Goal: Transaction & Acquisition: Purchase product/service

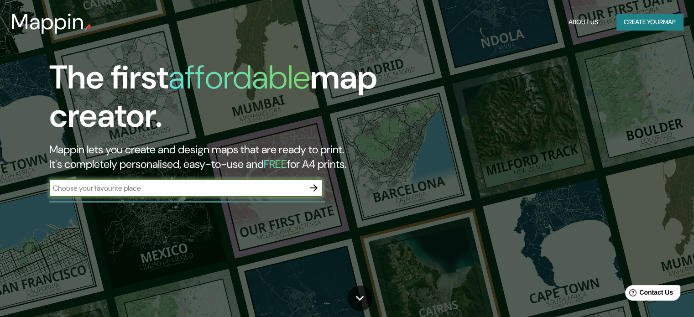
click at [162, 187] on input "text" at bounding box center [177, 188] width 256 height 10
click at [312, 182] on button "button" at bounding box center [314, 188] width 18 height 18
type input "edificio atlas lima"
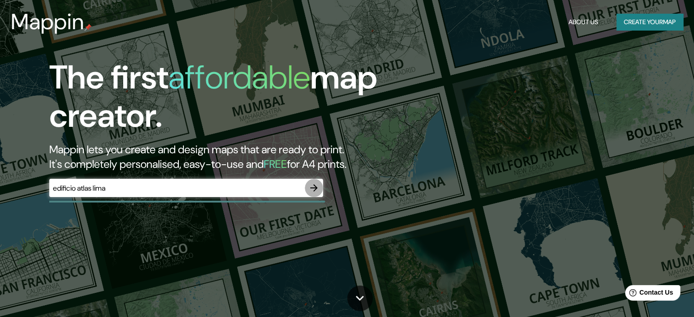
click at [307, 184] on button "button" at bounding box center [314, 188] width 18 height 18
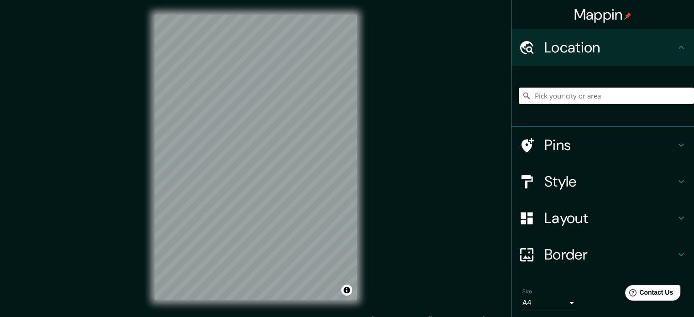
click at [594, 99] on input "Pick your city or area" at bounding box center [606, 96] width 175 height 16
type input "s"
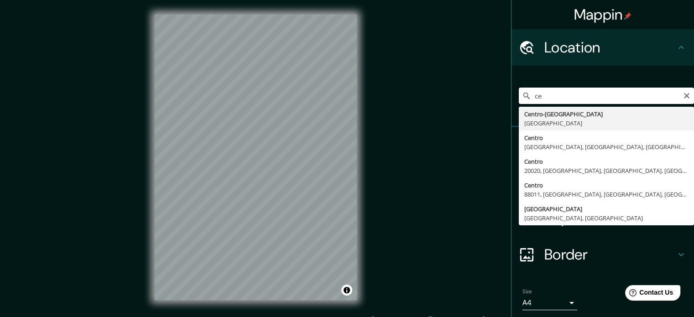
type input "c"
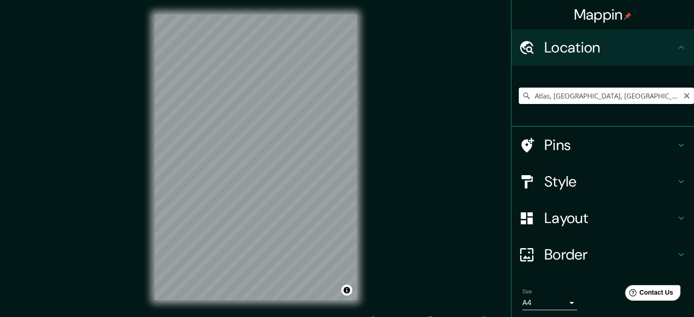
click at [584, 91] on input "Atlas, [GEOGRAPHIC_DATA], [GEOGRAPHIC_DATA], [GEOGRAPHIC_DATA]" at bounding box center [606, 96] width 175 height 16
paste input "[PERSON_NAME][STREET_ADDRESS]"
type input "[STREET_ADDRESS]"
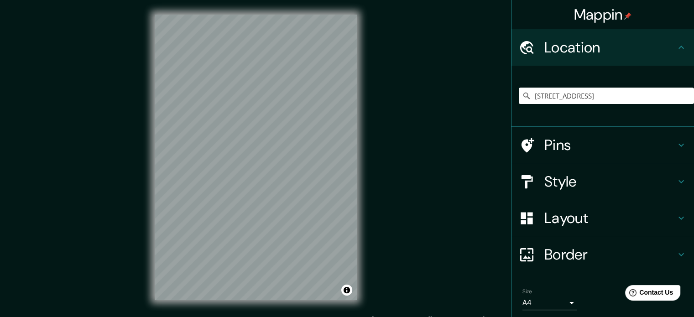
click at [641, 185] on h4 "Style" at bounding box center [609, 181] width 131 height 18
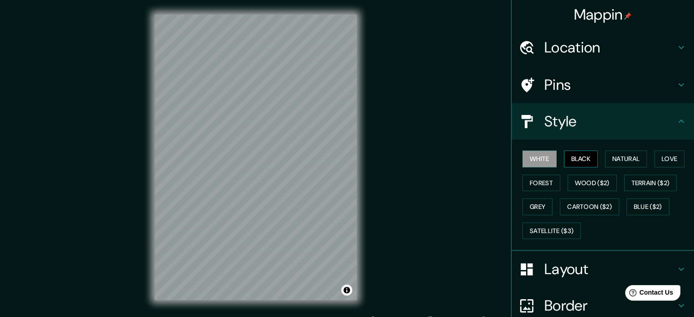
click at [586, 154] on button "Black" at bounding box center [581, 159] width 34 height 17
click at [605, 156] on button "Natural" at bounding box center [626, 159] width 42 height 17
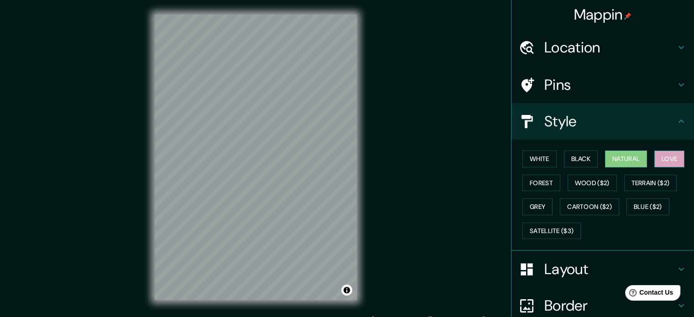
click at [654, 157] on button "Love" at bounding box center [669, 159] width 30 height 17
click at [653, 177] on button "Terrain ($2)" at bounding box center [650, 183] width 53 height 17
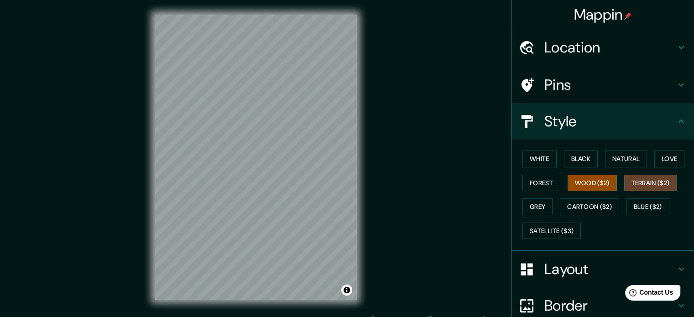
click at [588, 183] on button "Wood ($2)" at bounding box center [592, 183] width 49 height 17
click at [552, 188] on button "Forest" at bounding box center [541, 183] width 38 height 17
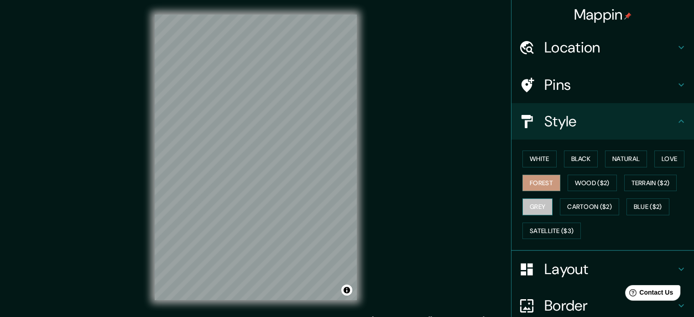
click at [538, 207] on button "Grey" at bounding box center [537, 206] width 30 height 17
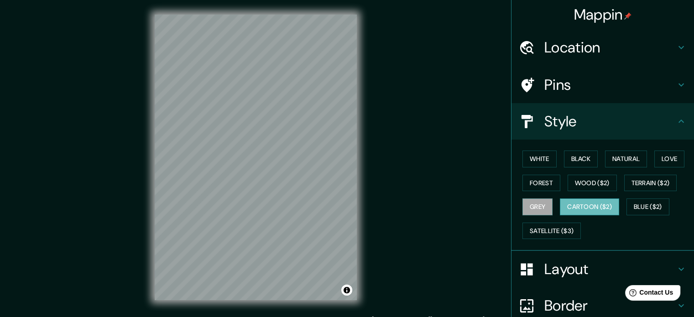
click at [577, 207] on button "Cartoon ($2)" at bounding box center [589, 206] width 59 height 17
click at [635, 199] on button "Blue ($2)" at bounding box center [647, 206] width 43 height 17
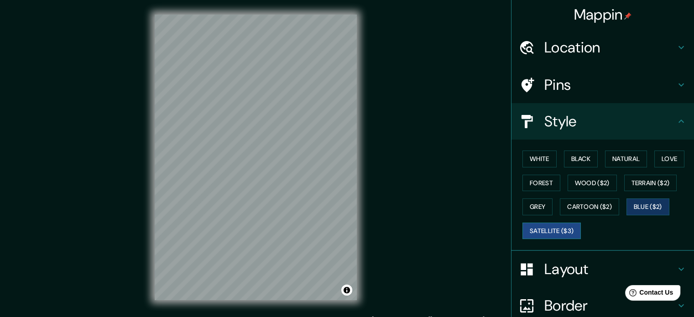
click at [539, 229] on button "Satellite ($3)" at bounding box center [551, 231] width 58 height 17
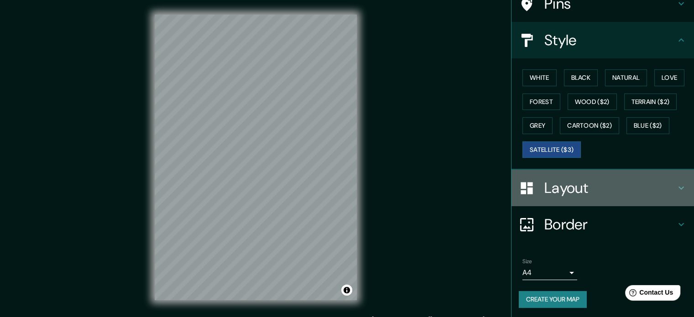
click at [579, 190] on h4 "Layout" at bounding box center [609, 188] width 131 height 18
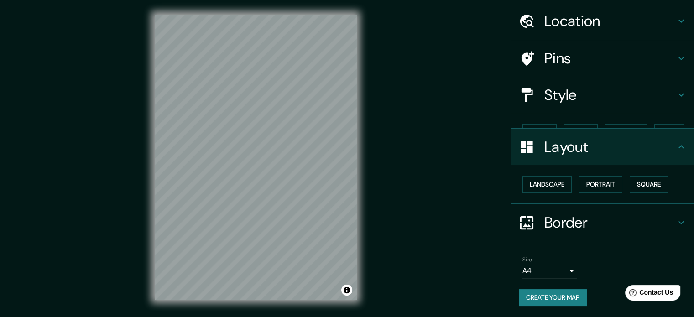
scroll to position [10, 0]
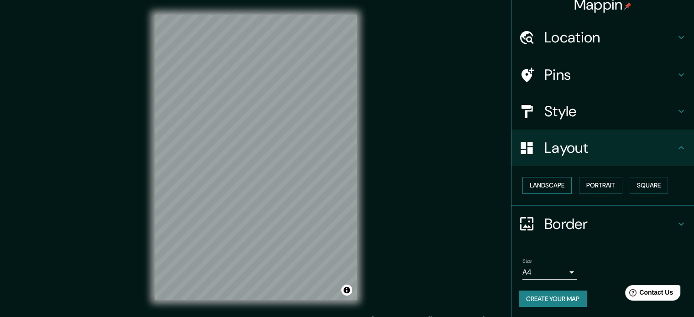
click at [526, 183] on button "Landscape" at bounding box center [546, 185] width 49 height 17
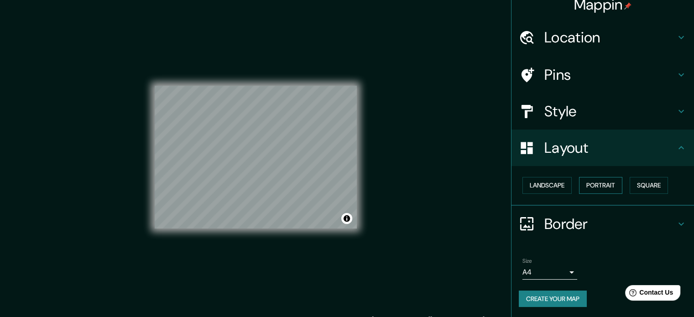
click at [591, 189] on button "Portrait" at bounding box center [600, 185] width 43 height 17
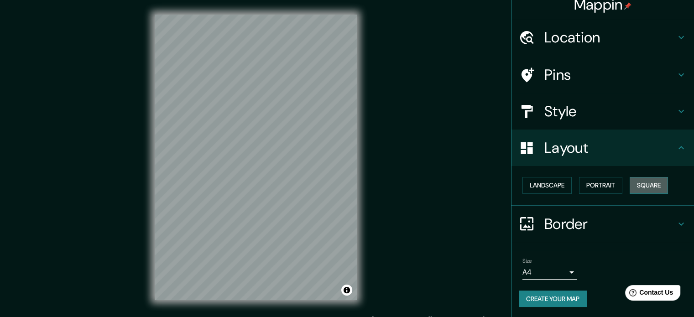
click at [630, 187] on button "Square" at bounding box center [649, 185] width 38 height 17
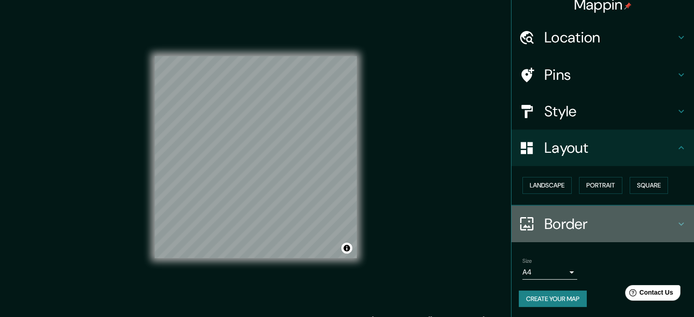
click at [557, 224] on h4 "Border" at bounding box center [609, 224] width 131 height 18
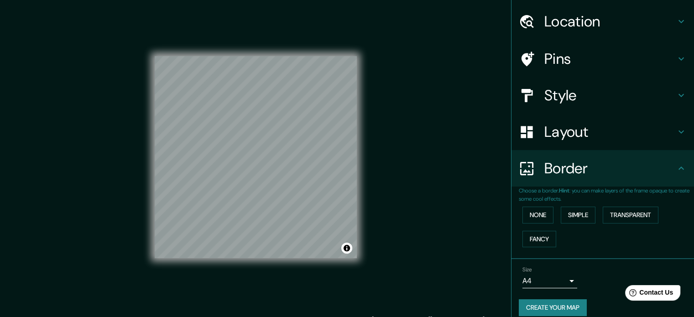
scroll to position [35, 0]
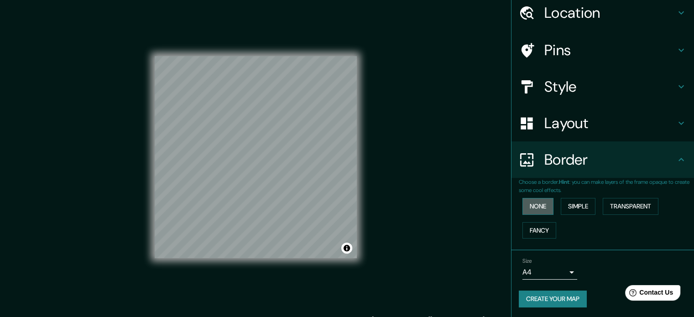
click at [525, 208] on button "None" at bounding box center [537, 206] width 31 height 17
click at [578, 209] on button "Simple" at bounding box center [578, 206] width 35 height 17
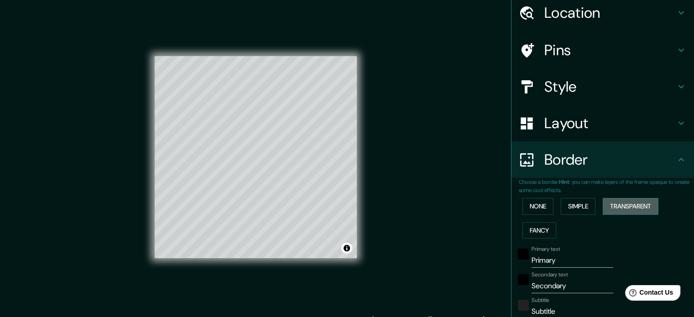
click at [622, 203] on button "Transparent" at bounding box center [631, 206] width 56 height 17
click at [550, 226] on div "None Simple Transparent Fancy" at bounding box center [606, 218] width 175 height 48
click at [537, 229] on button "Fancy" at bounding box center [539, 230] width 34 height 17
click at [531, 209] on button "None" at bounding box center [537, 206] width 31 height 17
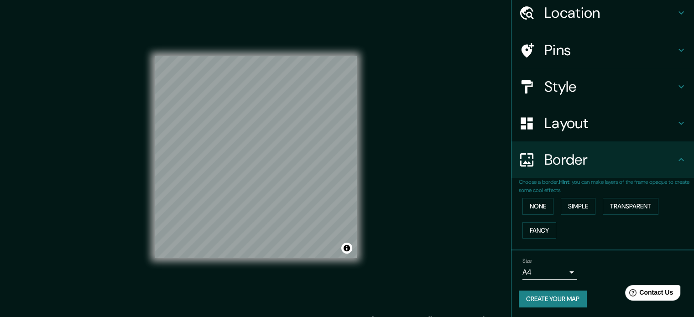
click at [568, 82] on h4 "Style" at bounding box center [609, 87] width 131 height 18
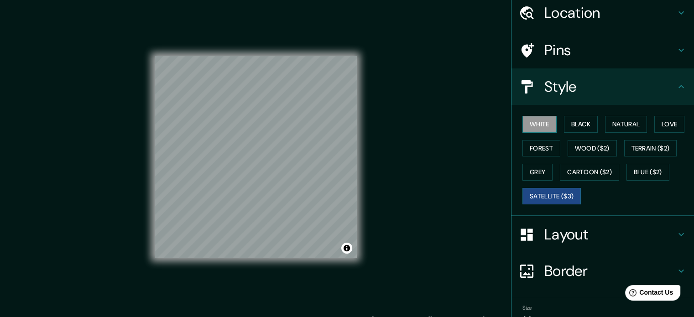
click at [525, 129] on button "White" at bounding box center [539, 124] width 34 height 17
click at [590, 127] on button "Black" at bounding box center [581, 124] width 34 height 17
click at [433, 163] on div "Mappin Location [GEOGRAPHIC_DATA], [GEOGRAPHIC_DATA], [GEOGRAPHIC_DATA], Perú […" at bounding box center [347, 164] width 694 height 329
